Goal: Information Seeking & Learning: Learn about a topic

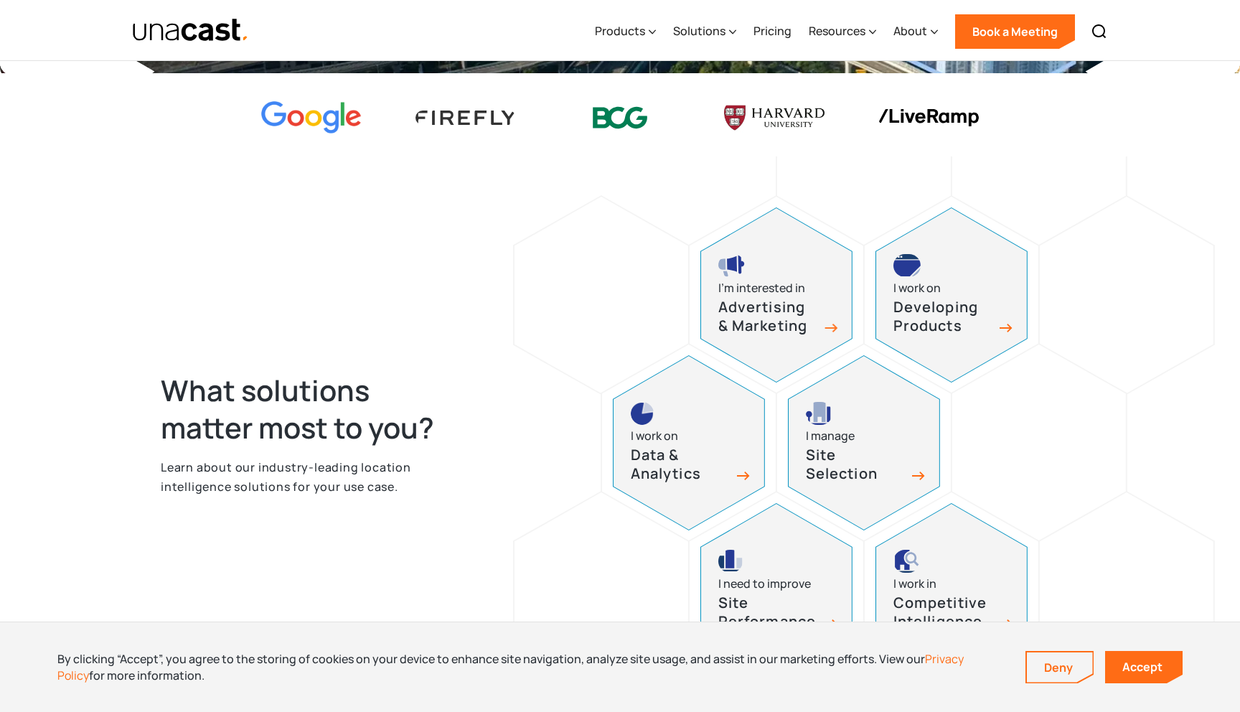
scroll to position [486, 0]
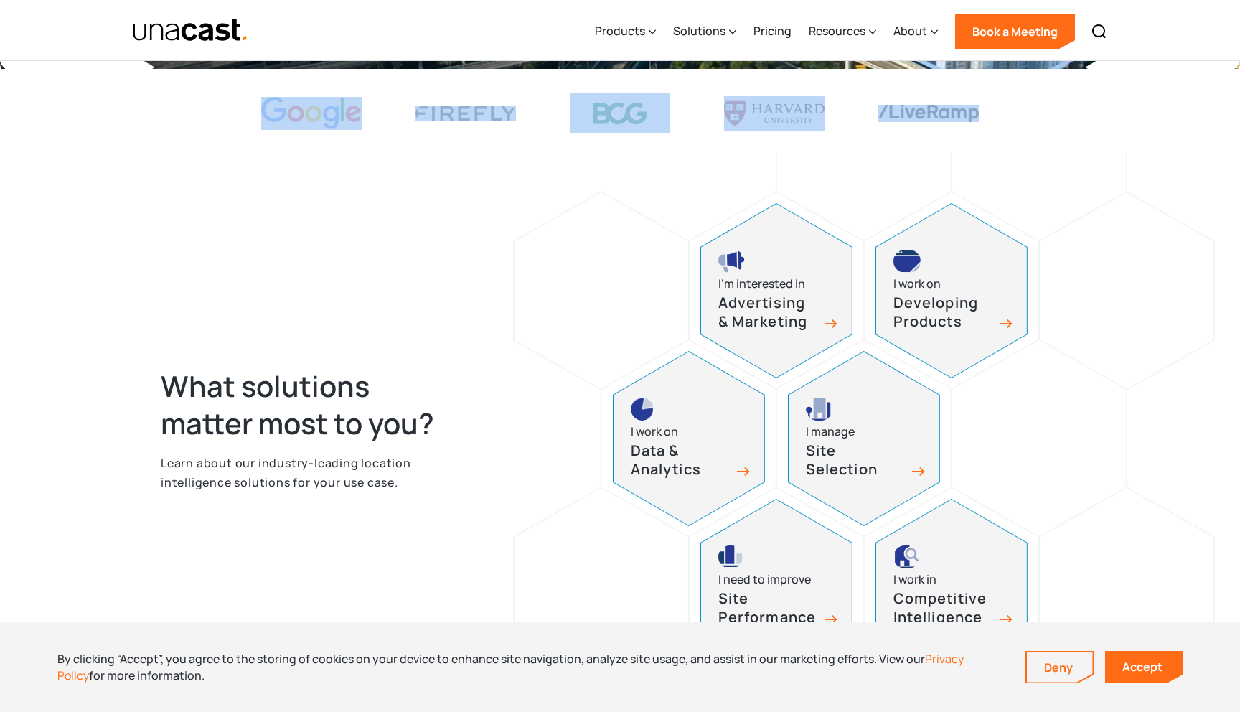
drag, startPoint x: 223, startPoint y: 98, endPoint x: 270, endPoint y: 220, distance: 130.8
click at [270, 220] on div "What solutions matter most to you? Learn about our industry-leading location in…" at bounding box center [620, 404] width 1240 height 670
click at [270, 220] on div "What solutions matter most to you? Learn about our industry-leading location in…" at bounding box center [620, 439] width 918 height 458
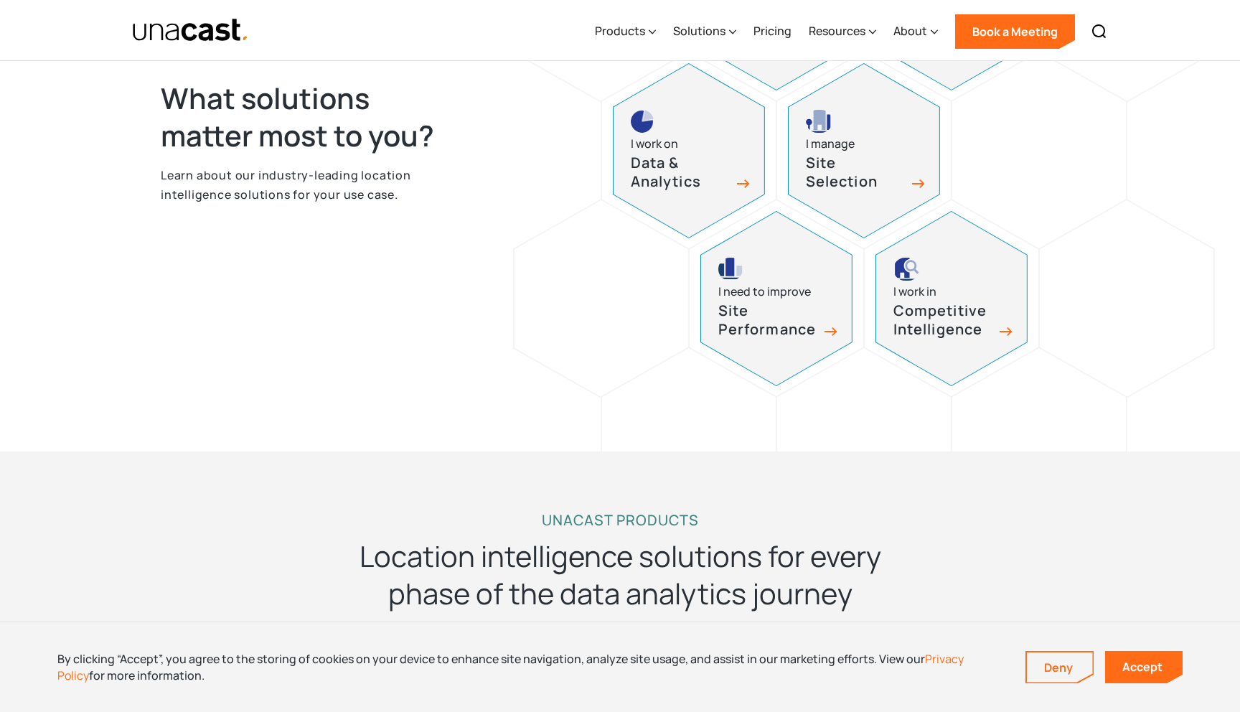
scroll to position [774, 0]
click at [674, 146] on div "I work on" at bounding box center [654, 142] width 47 height 19
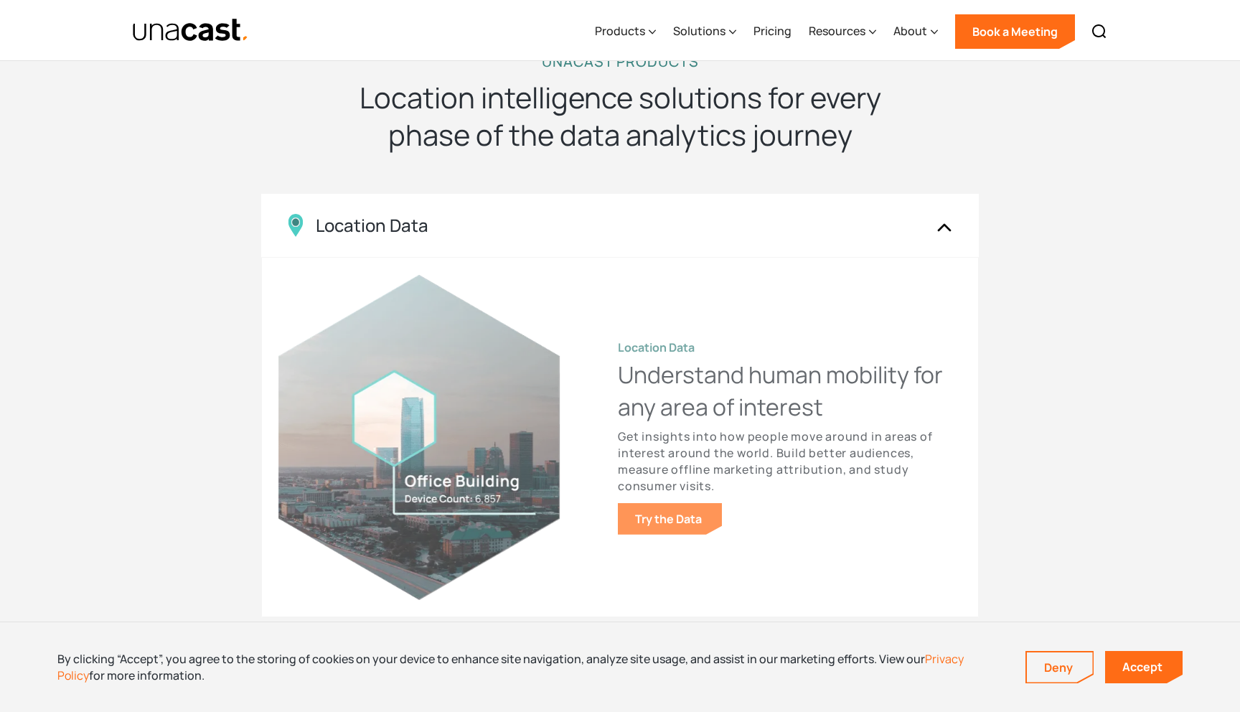
scroll to position [0, 0]
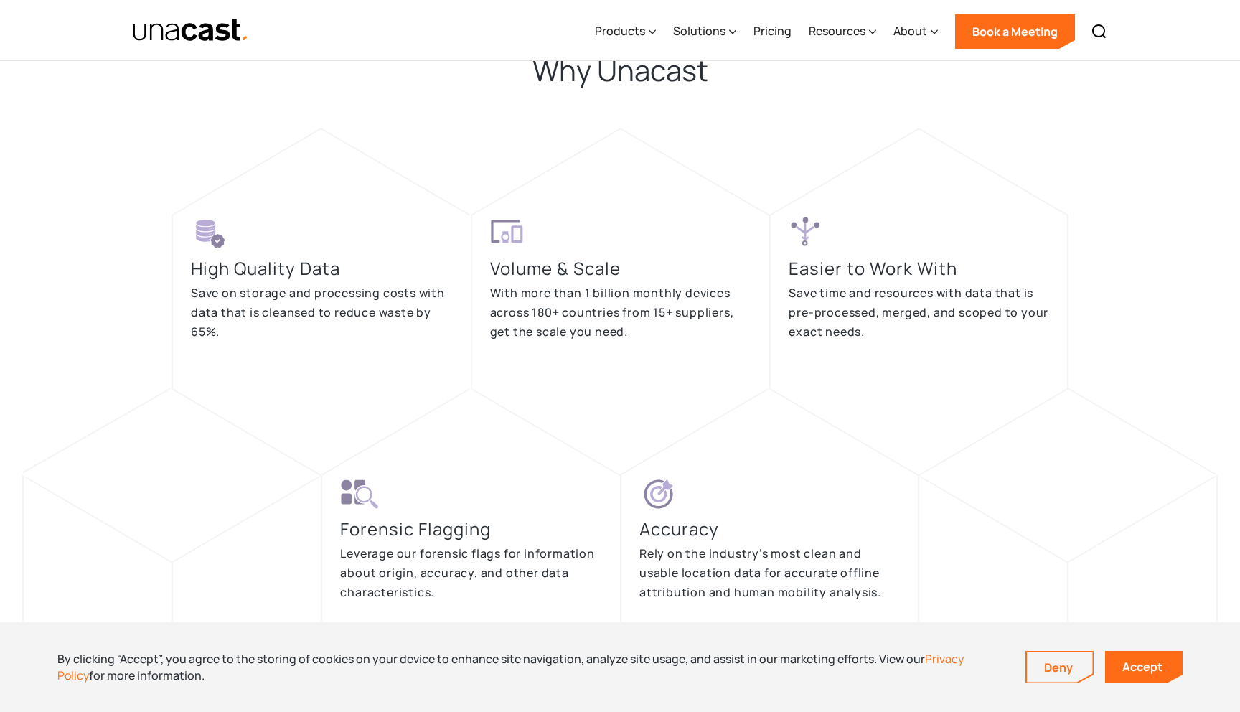
scroll to position [2478, 0]
